Goal: Check status: Check status

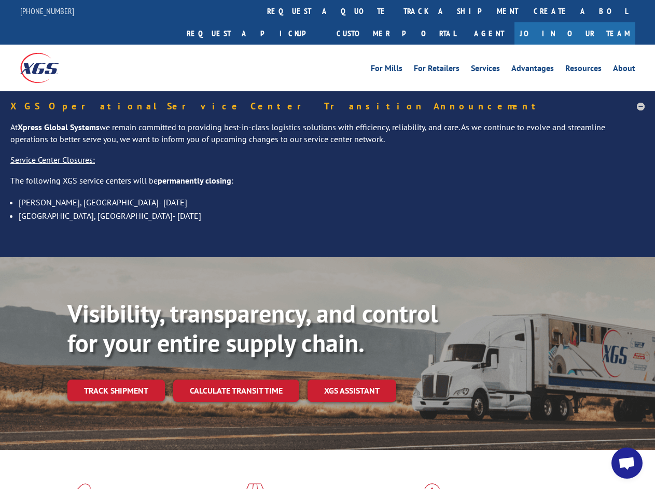
click at [327, 257] on div "Visibility, transparency, and control for your entire supply chain. Track shipm…" at bounding box center [327, 363] width 655 height 213
click at [396, 11] on link "track a shipment" at bounding box center [461, 11] width 130 height 22
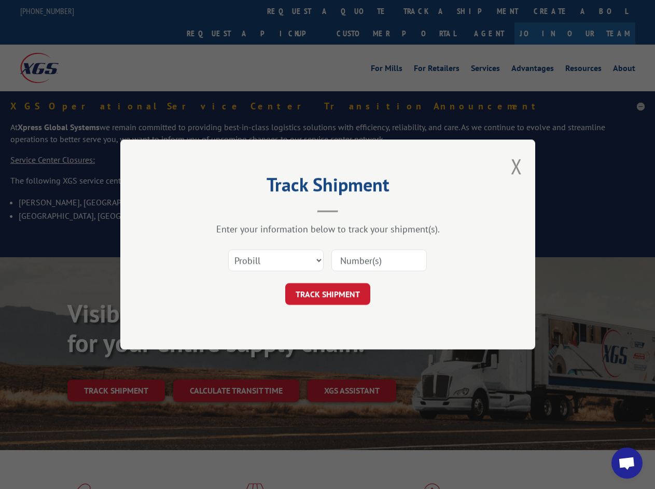
click at [362, 11] on div "Track Shipment Enter your information below to track your shipment(s). Select c…" at bounding box center [327, 244] width 655 height 489
click at [427, 11] on div "Track Shipment Enter your information below to track your shipment(s). Select c…" at bounding box center [327, 244] width 655 height 489
click at [116, 368] on div "Track Shipment Enter your information below to track your shipment(s). Select c…" at bounding box center [327, 244] width 655 height 489
click at [235, 368] on div "Track Shipment Enter your information below to track your shipment(s). Select c…" at bounding box center [327, 244] width 655 height 489
click at [352, 368] on div "Track Shipment Enter your information below to track your shipment(s). Select c…" at bounding box center [327, 244] width 655 height 489
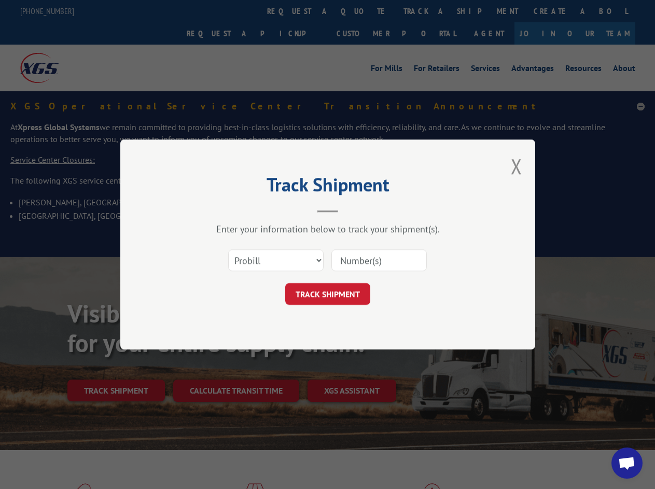
click at [627, 463] on span "Open chat" at bounding box center [626, 464] width 17 height 15
